Goal: Find specific page/section: Find specific page/section

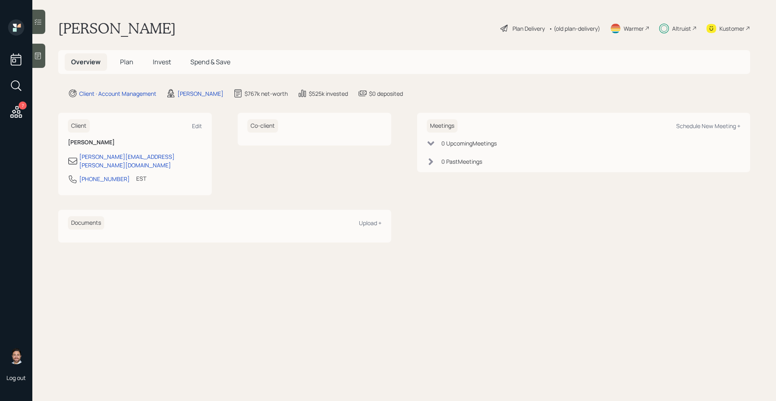
click at [684, 29] on div "Altruist" at bounding box center [682, 28] width 19 height 8
